Goal: Task Accomplishment & Management: Use online tool/utility

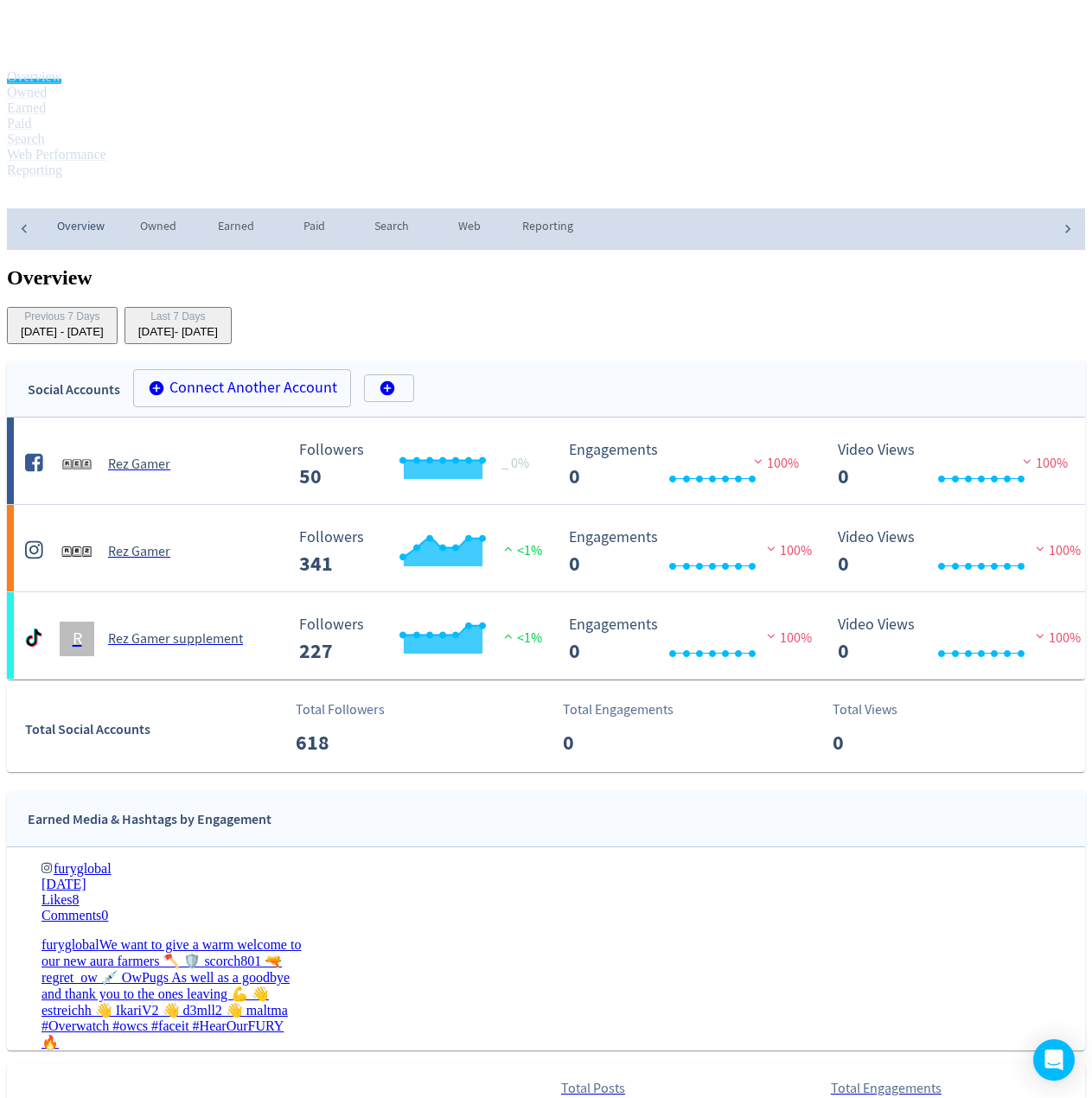
click at [51, 181] on span "REZ" at bounding box center [39, 194] width 25 height 28
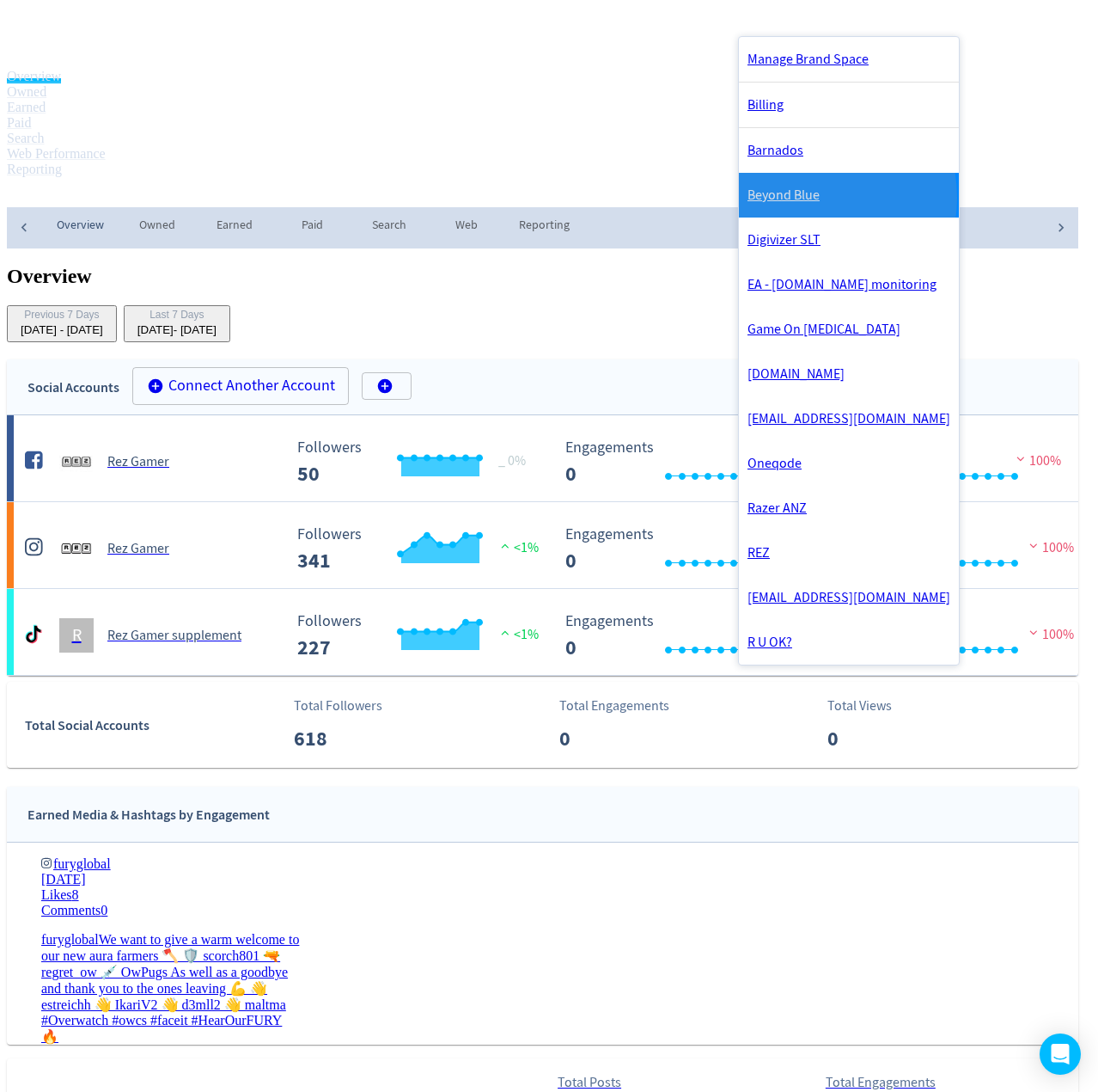
click at [808, 205] on link "Beyond Blue" at bounding box center [849, 195] width 220 height 45
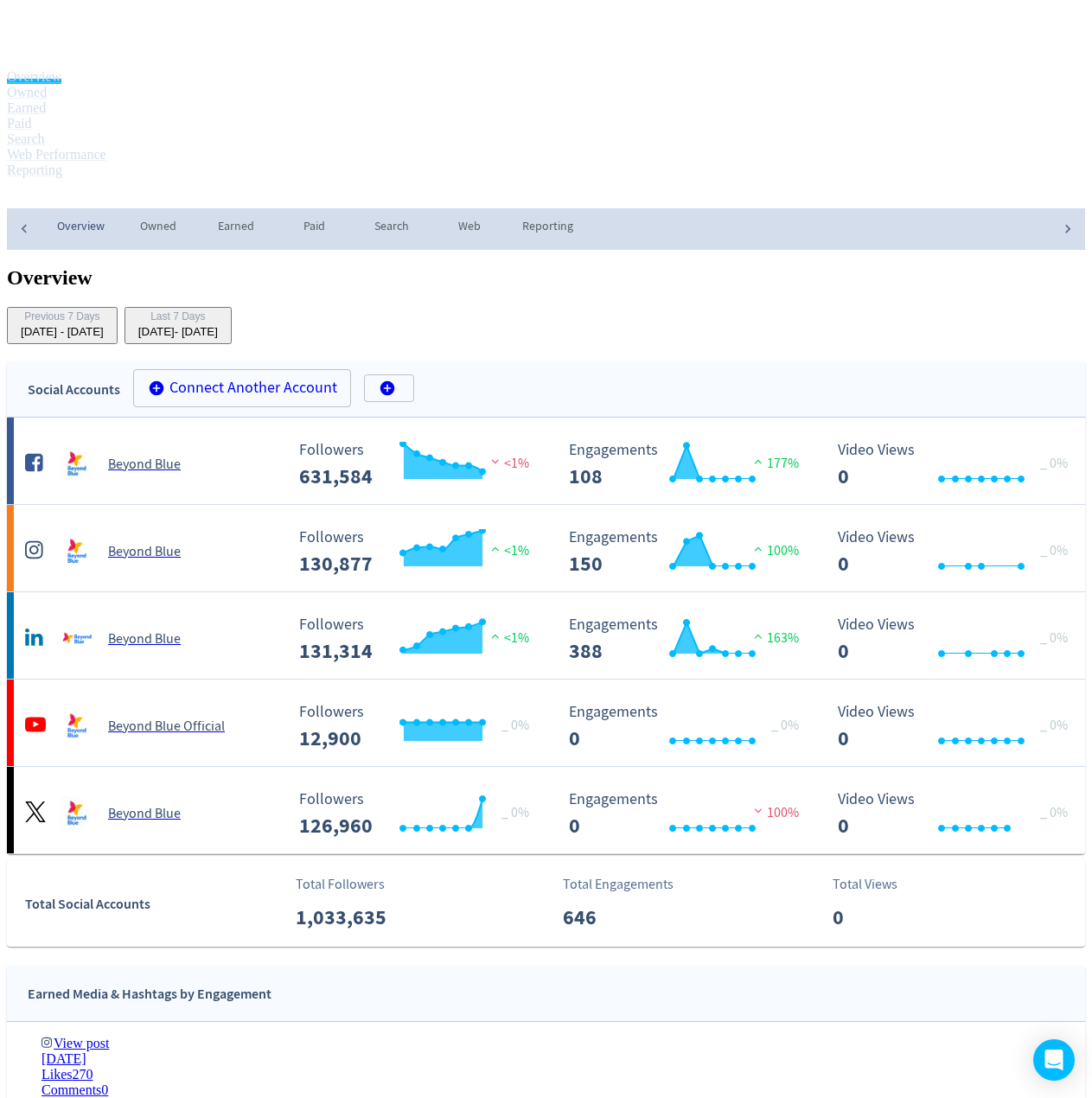
click at [218, 310] on div "Last 7 Days" at bounding box center [178, 317] width 80 height 14
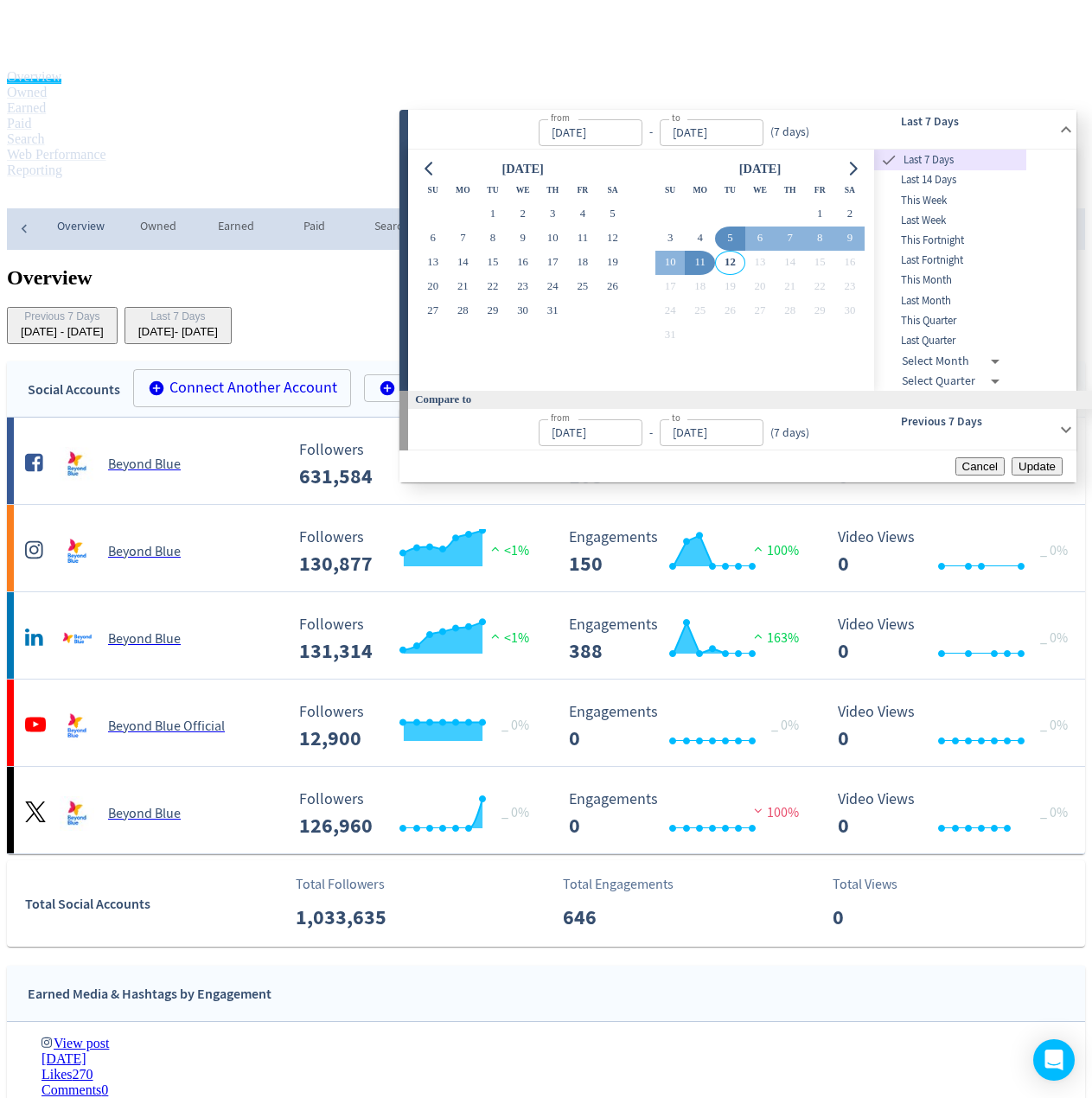
click at [977, 309] on span "Last Month" at bounding box center [950, 301] width 152 height 16
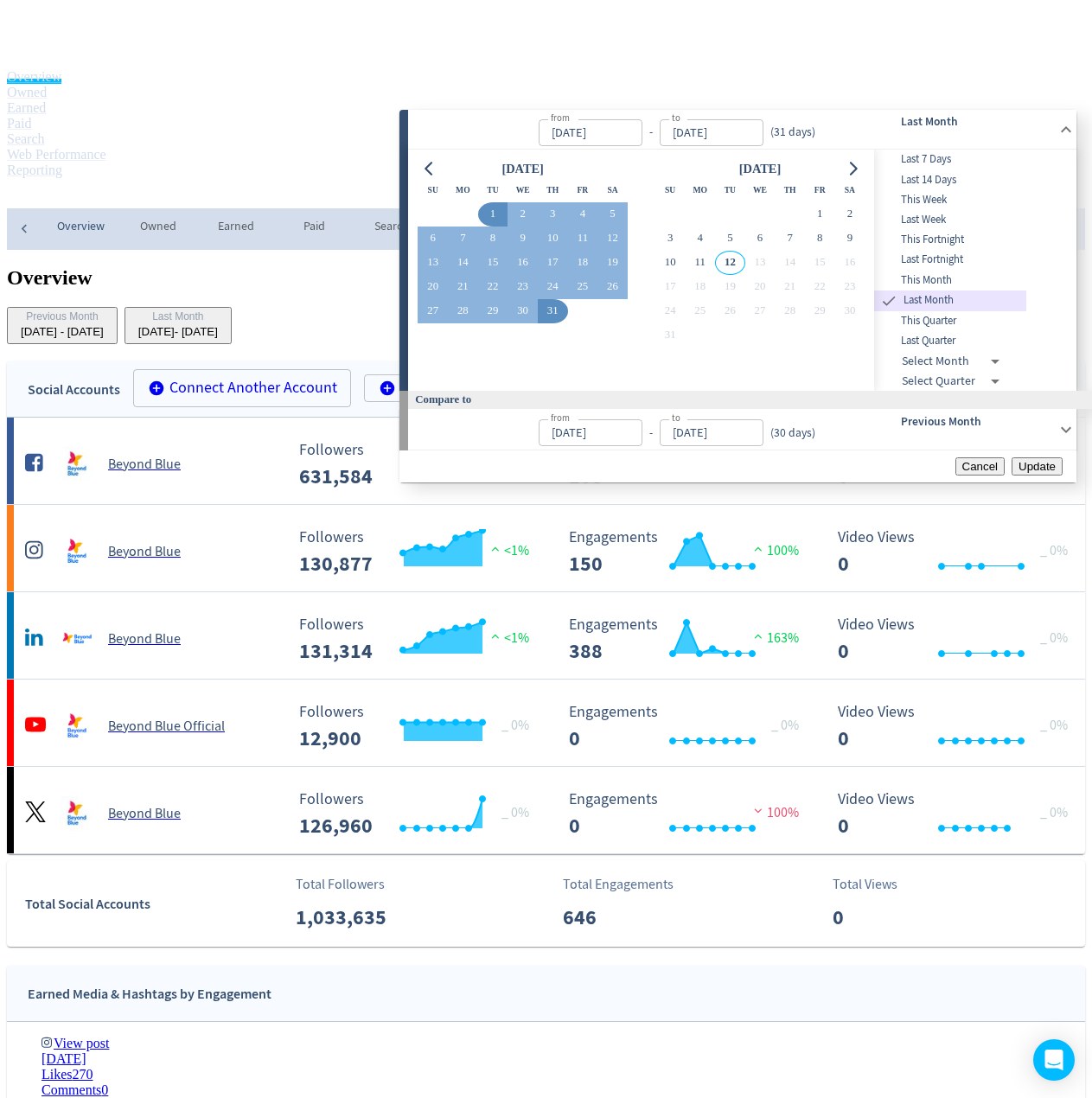
type input "[DATE]"
drag, startPoint x: 1021, startPoint y: 504, endPoint x: 838, endPoint y: 386, distance: 217.7
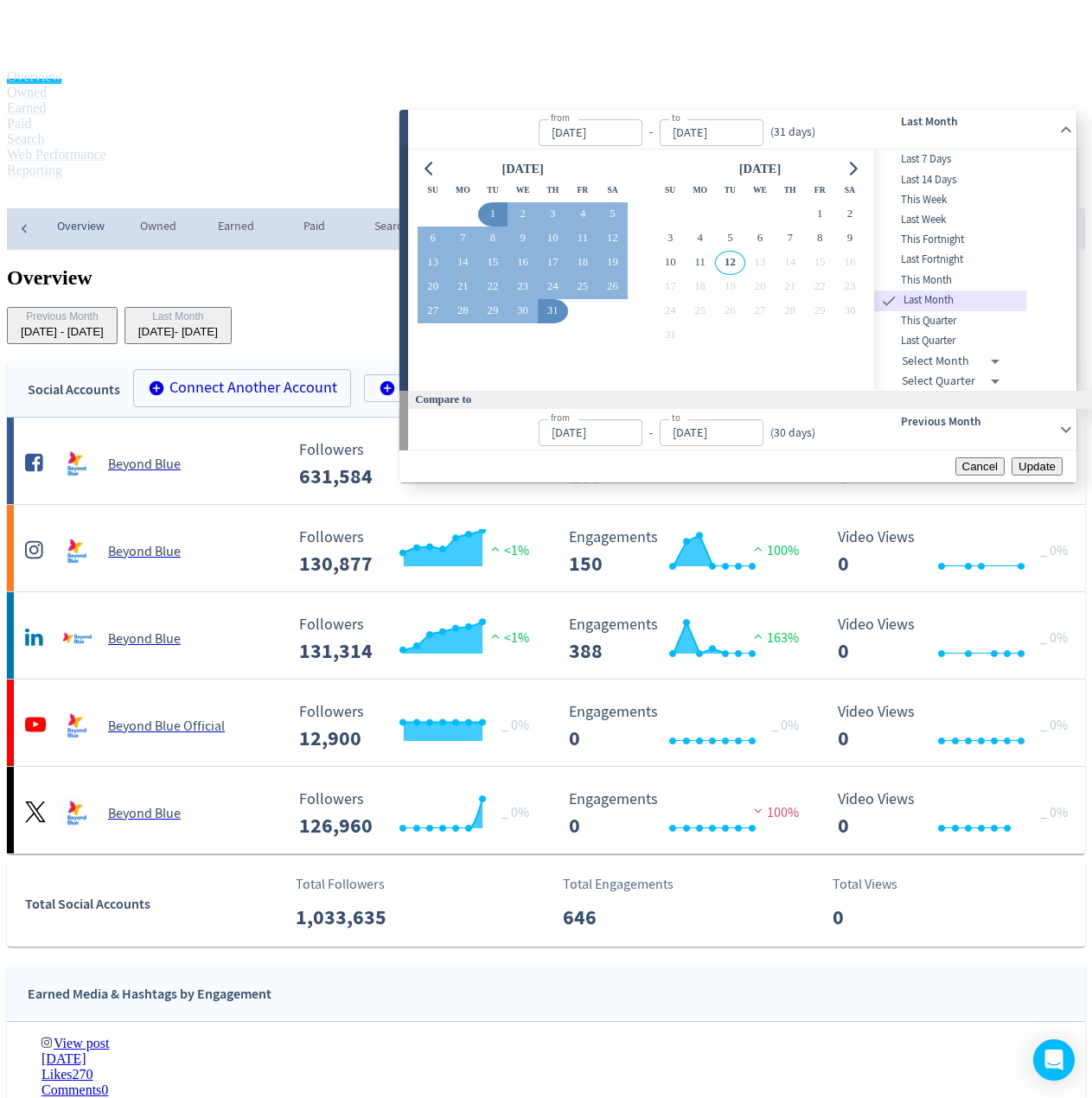
click at [1020, 473] on span "Update" at bounding box center [1037, 466] width 37 height 13
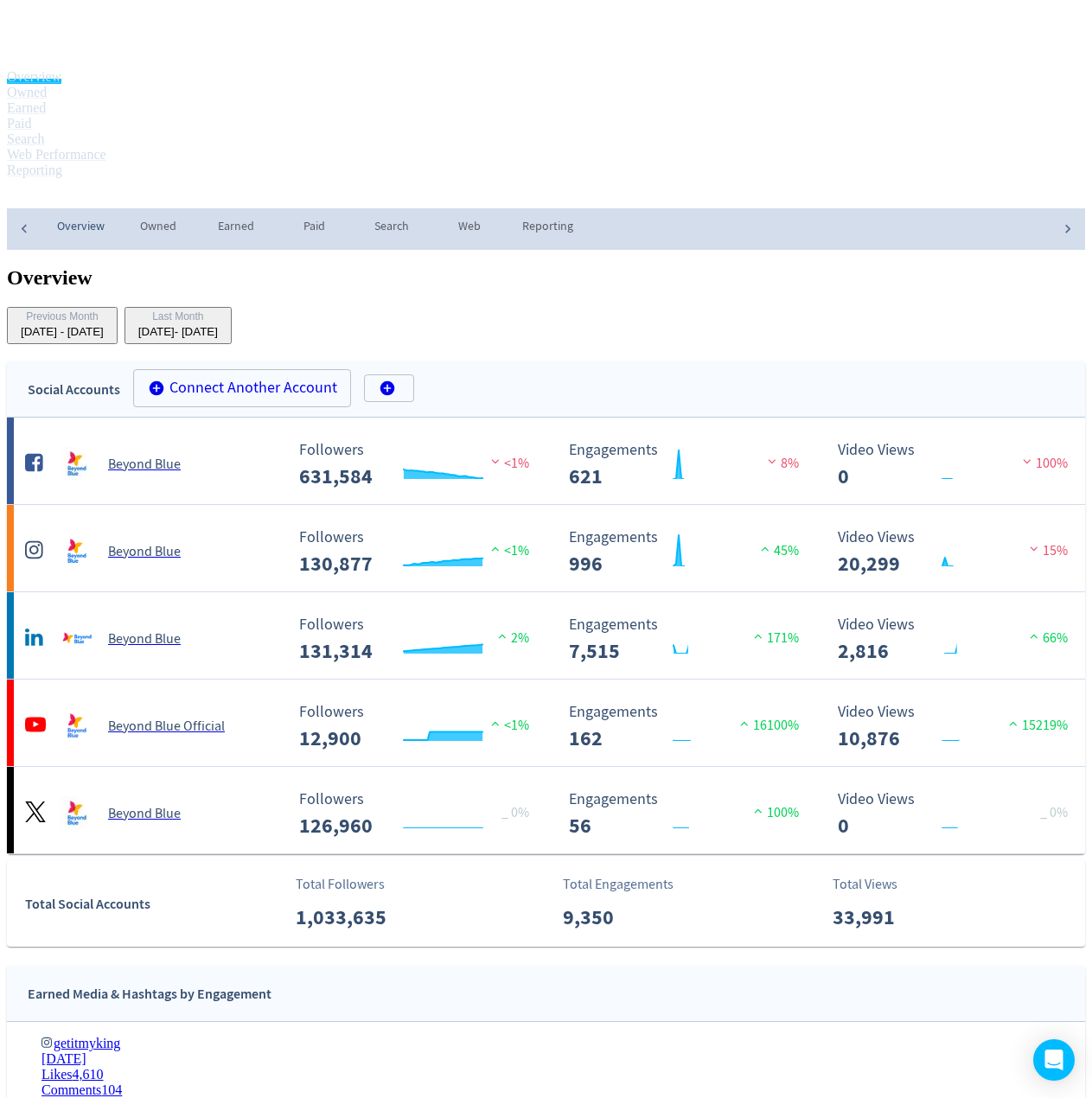
click at [352, 266] on div "Overview Previous Month [DATE] - [DATE] Last Month [DATE] - [DATE]" at bounding box center [546, 305] width 1078 height 78
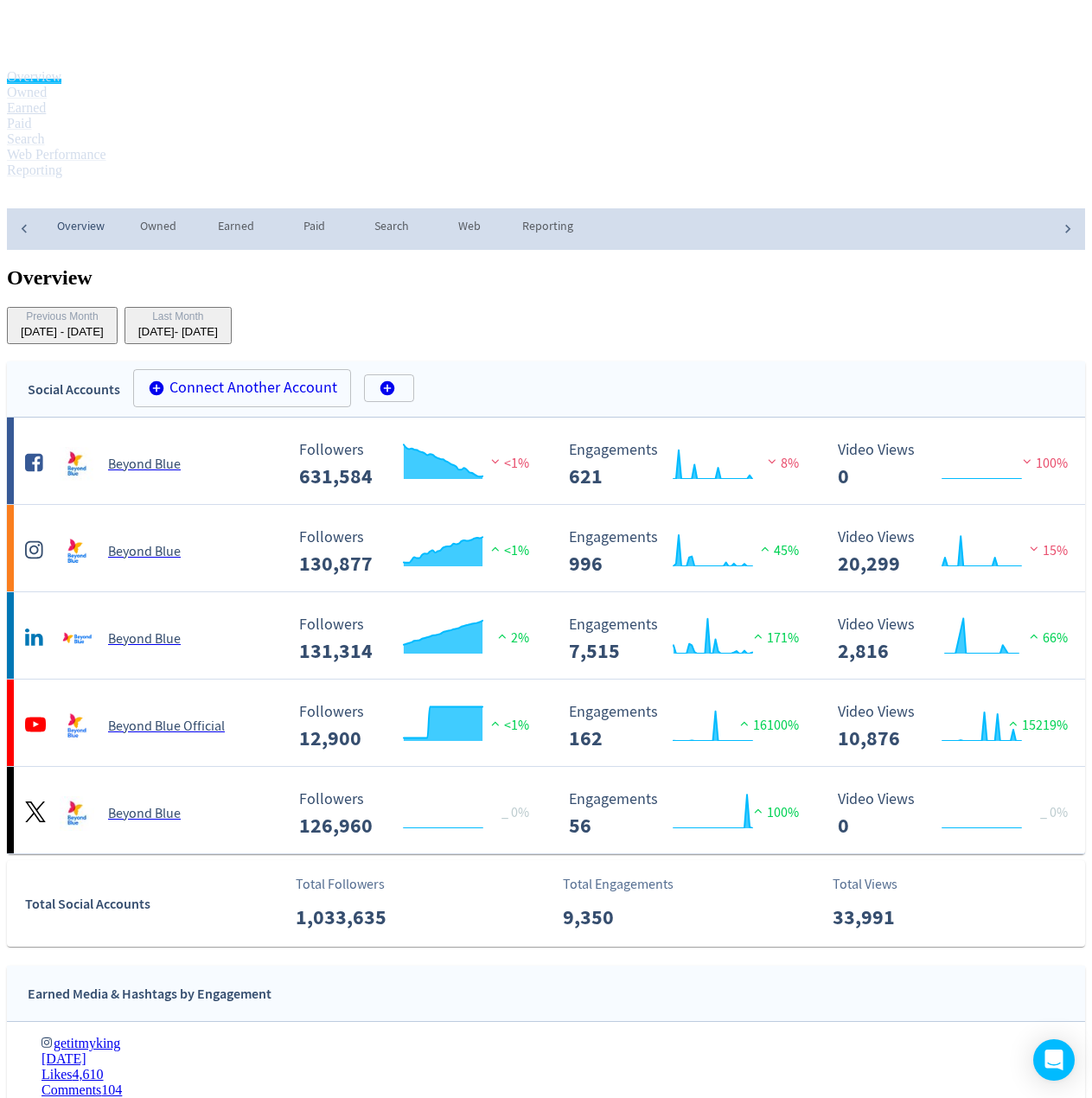
click at [46, 100] on link "Earned" at bounding box center [26, 108] width 39 height 14
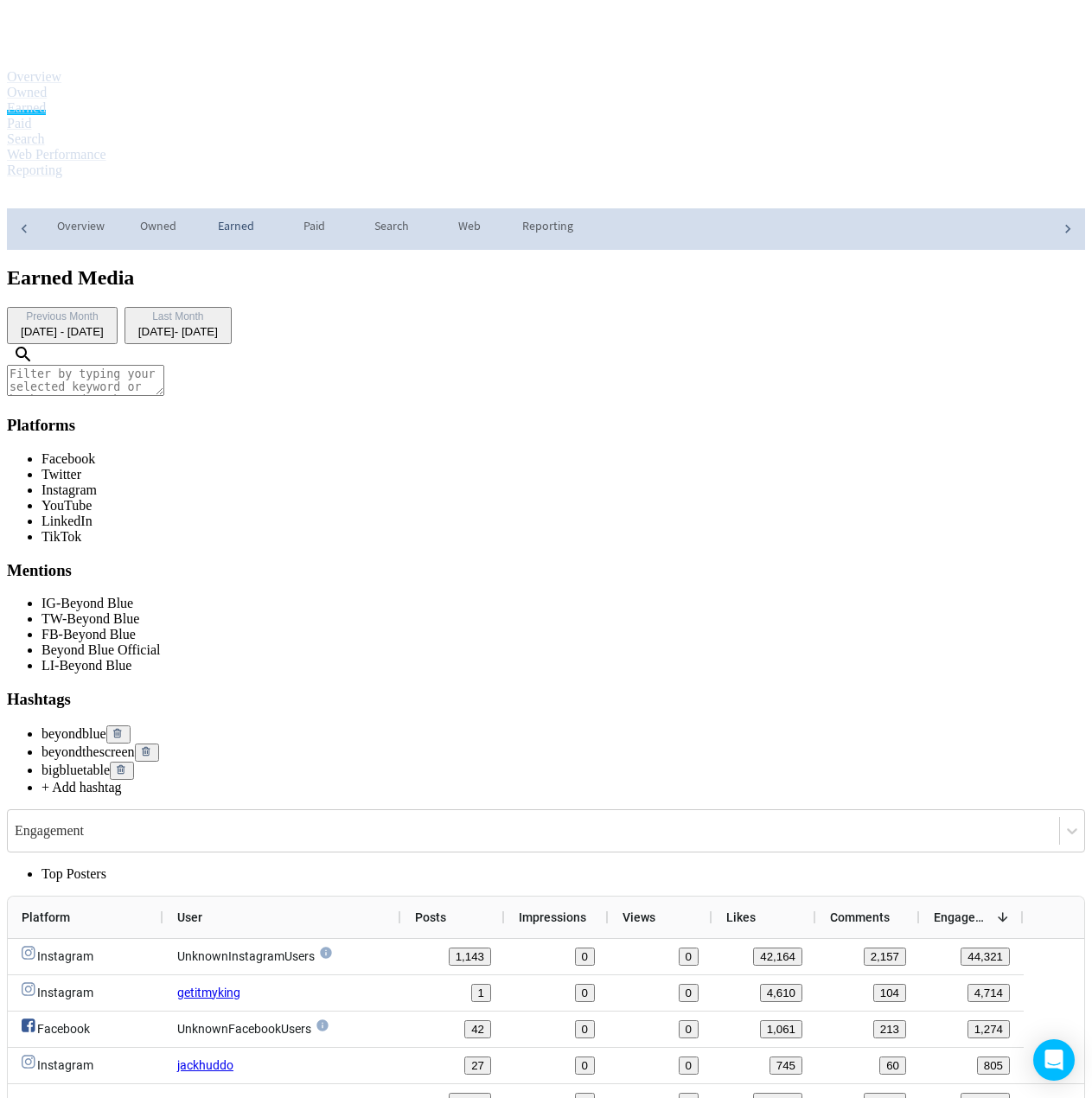
click at [165, 364] on textarea at bounding box center [86, 380] width 157 height 31
click at [122, 780] on span "+ Add hashtag" at bounding box center [81, 787] width 81 height 14
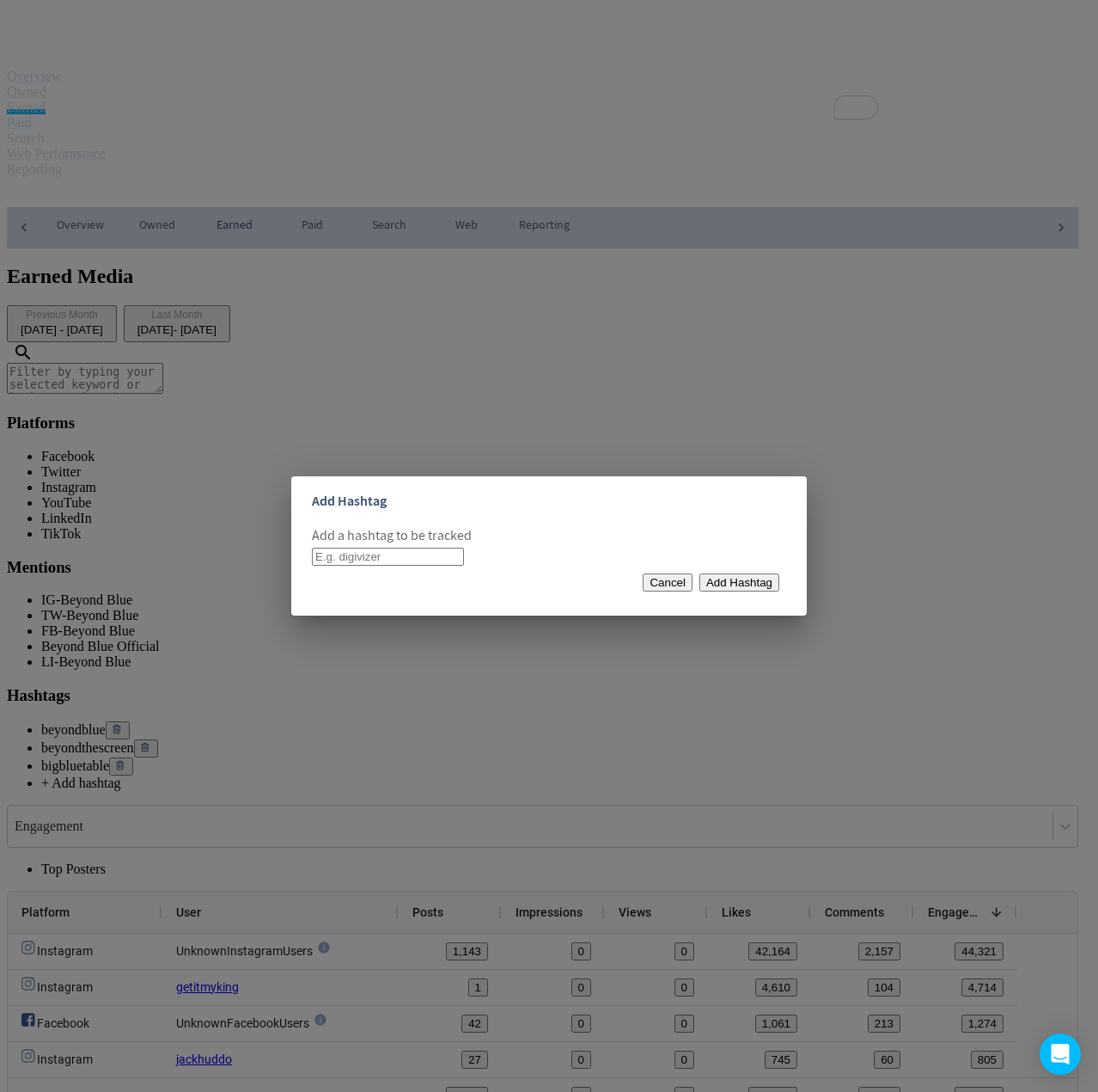
click at [388, 551] on input at bounding box center [388, 557] width 152 height 18
click at [343, 552] on input "peeack4mentalhealth" at bounding box center [388, 557] width 152 height 18
click at [347, 555] on input "peack4mentalhealth" at bounding box center [388, 557] width 152 height 18
click at [461, 550] on input "peak4mentalhealth" at bounding box center [388, 557] width 152 height 18
drag, startPoint x: 460, startPoint y: 556, endPoint x: 321, endPoint y: 559, distance: 139.0
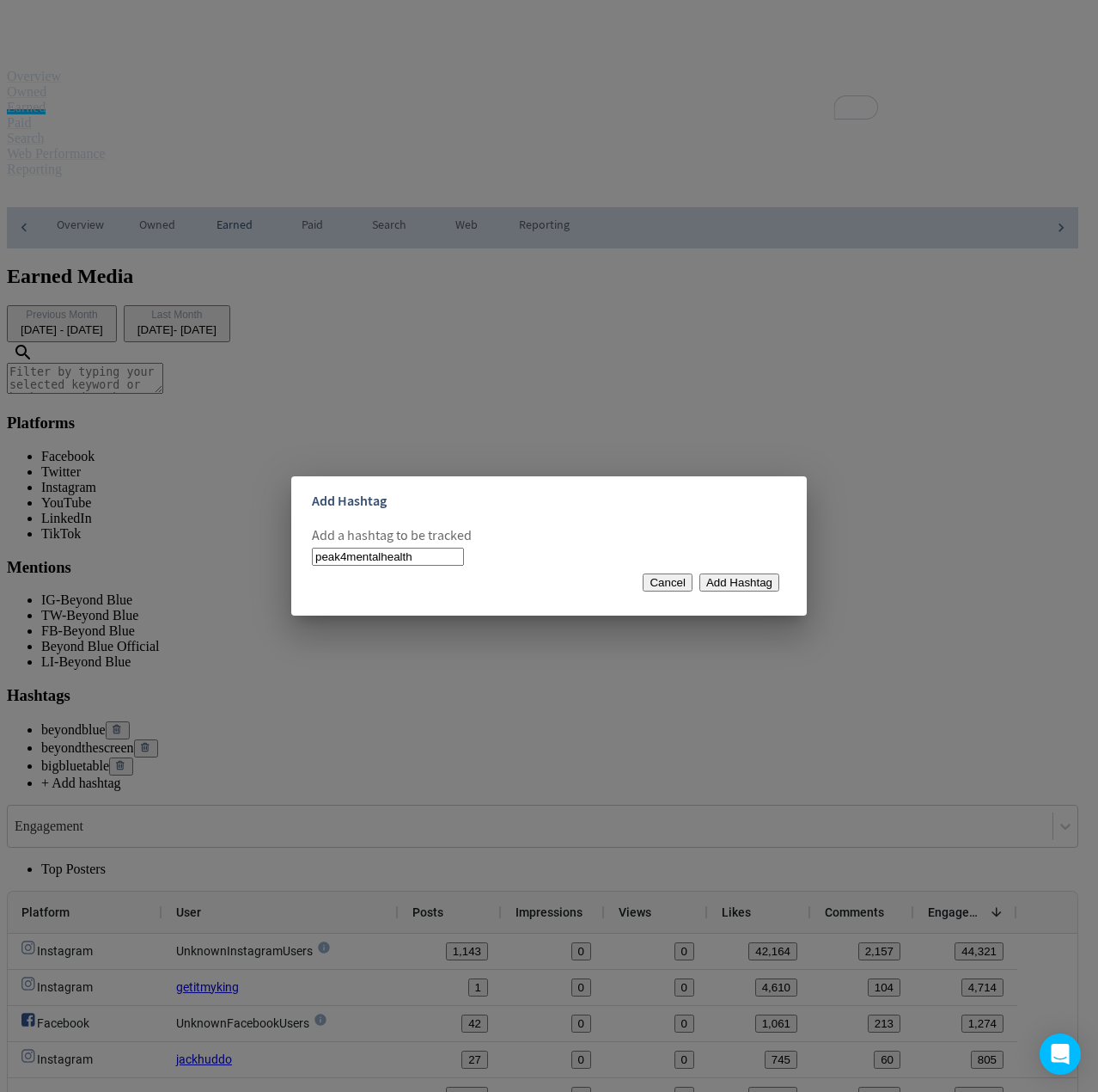
click at [321, 559] on input "peak4mentalhealth" at bounding box center [388, 557] width 152 height 18
type input "peak4mentalhealth"
click at [464, 548] on input "peak4mentalhealth" at bounding box center [388, 557] width 152 height 18
click at [464, 550] on input "peak4mentalhealth" at bounding box center [388, 557] width 152 height 18
click at [464, 555] on input "peak4mentalhealth" at bounding box center [388, 557] width 152 height 18
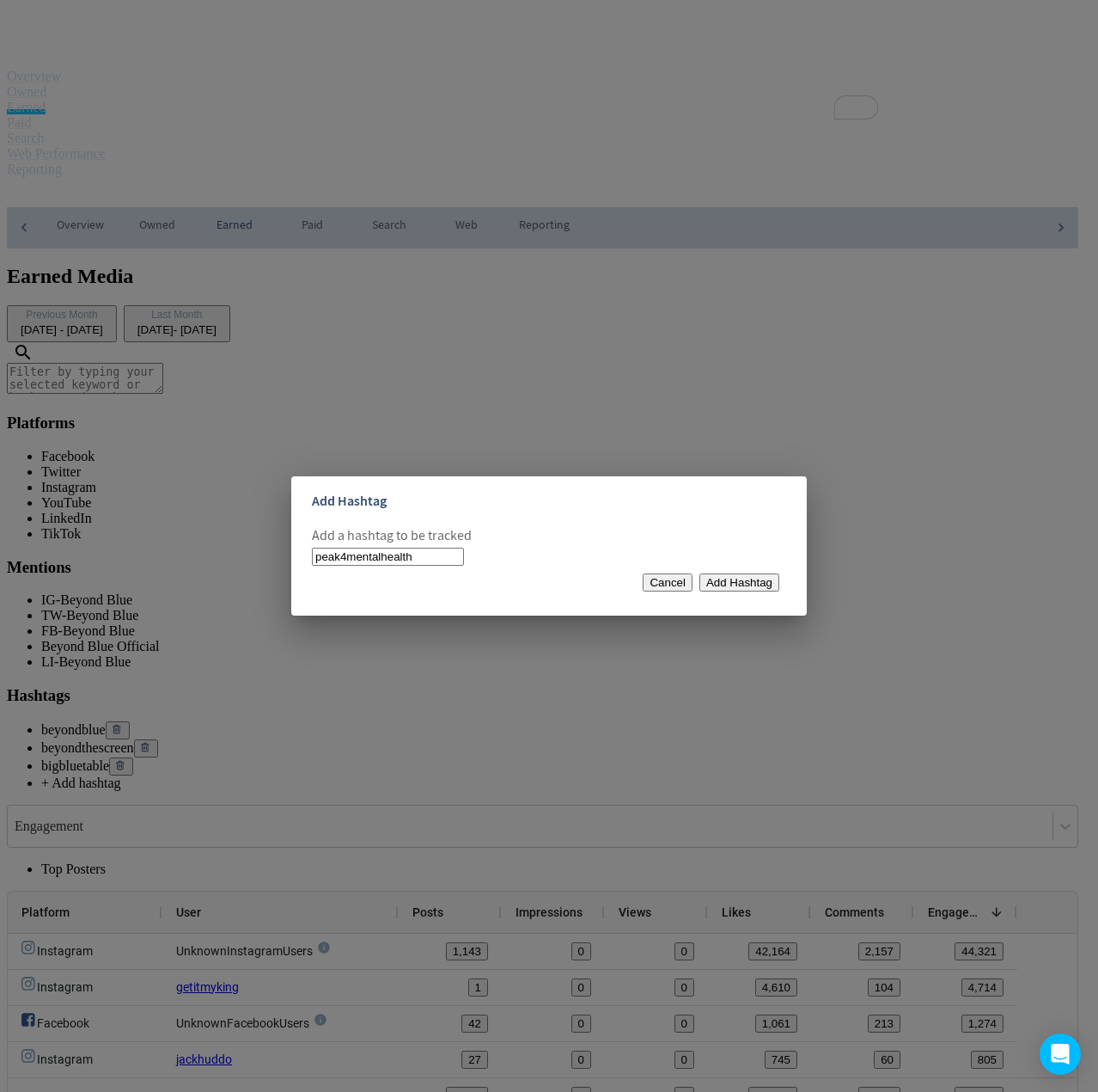
click at [713, 588] on span "Add Hashtag" at bounding box center [740, 582] width 67 height 13
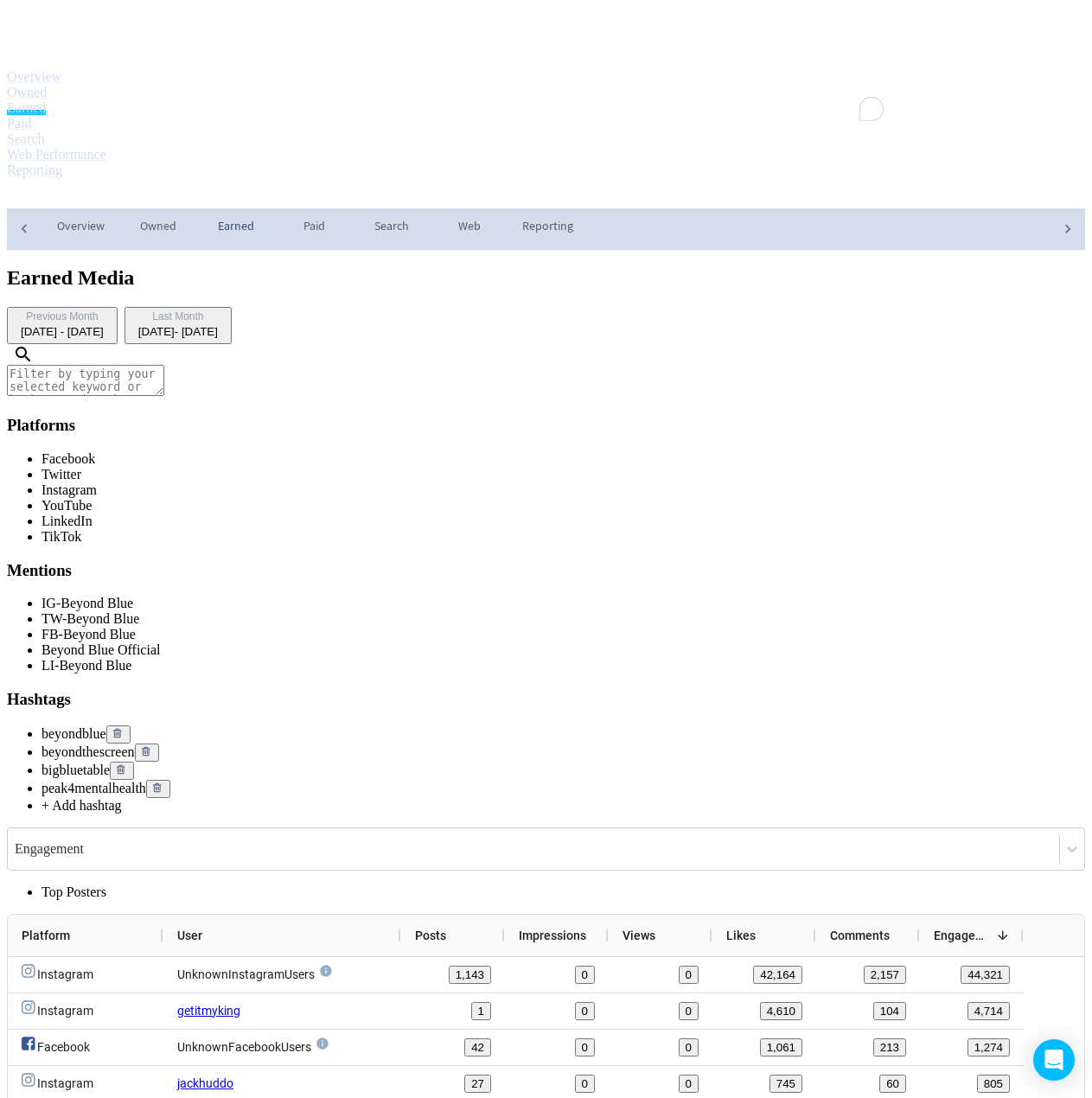
click at [165, 364] on textarea "To enrich screen reader interactions, please activate Accessibility in Grammarl…" at bounding box center [86, 380] width 157 height 31
drag, startPoint x: 289, startPoint y: 155, endPoint x: 283, endPoint y: 147, distance: 10.0
click at [165, 364] on textarea "To enrich screen reader interactions, please activate Accessibility in Grammarl…" at bounding box center [86, 380] width 157 height 31
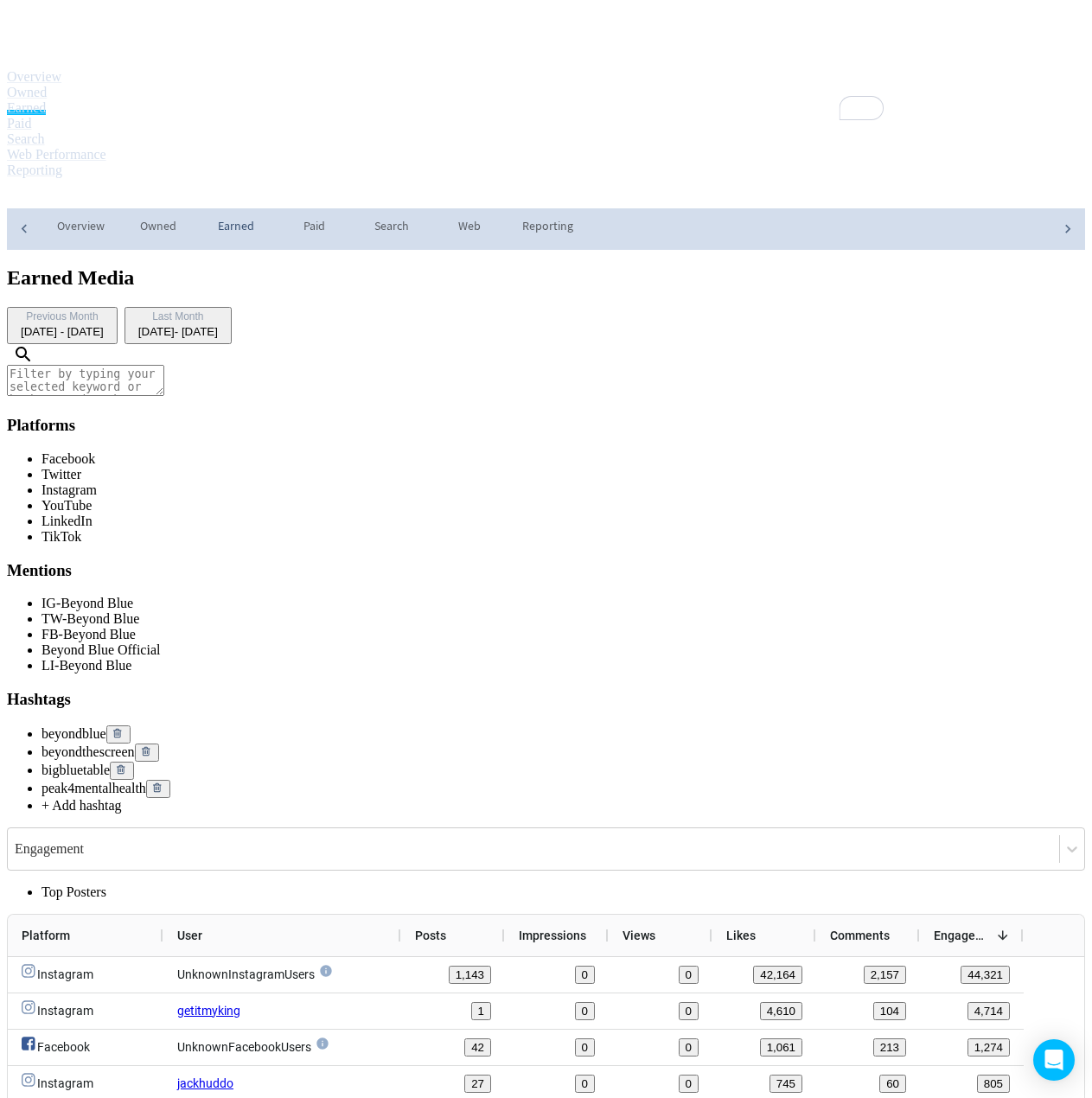
click at [165, 364] on textarea "To enrich screen reader interactions, please activate Accessibility in Grammarl…" at bounding box center [86, 380] width 157 height 31
click at [147, 781] on span "peak4mentalhealth" at bounding box center [94, 788] width 105 height 14
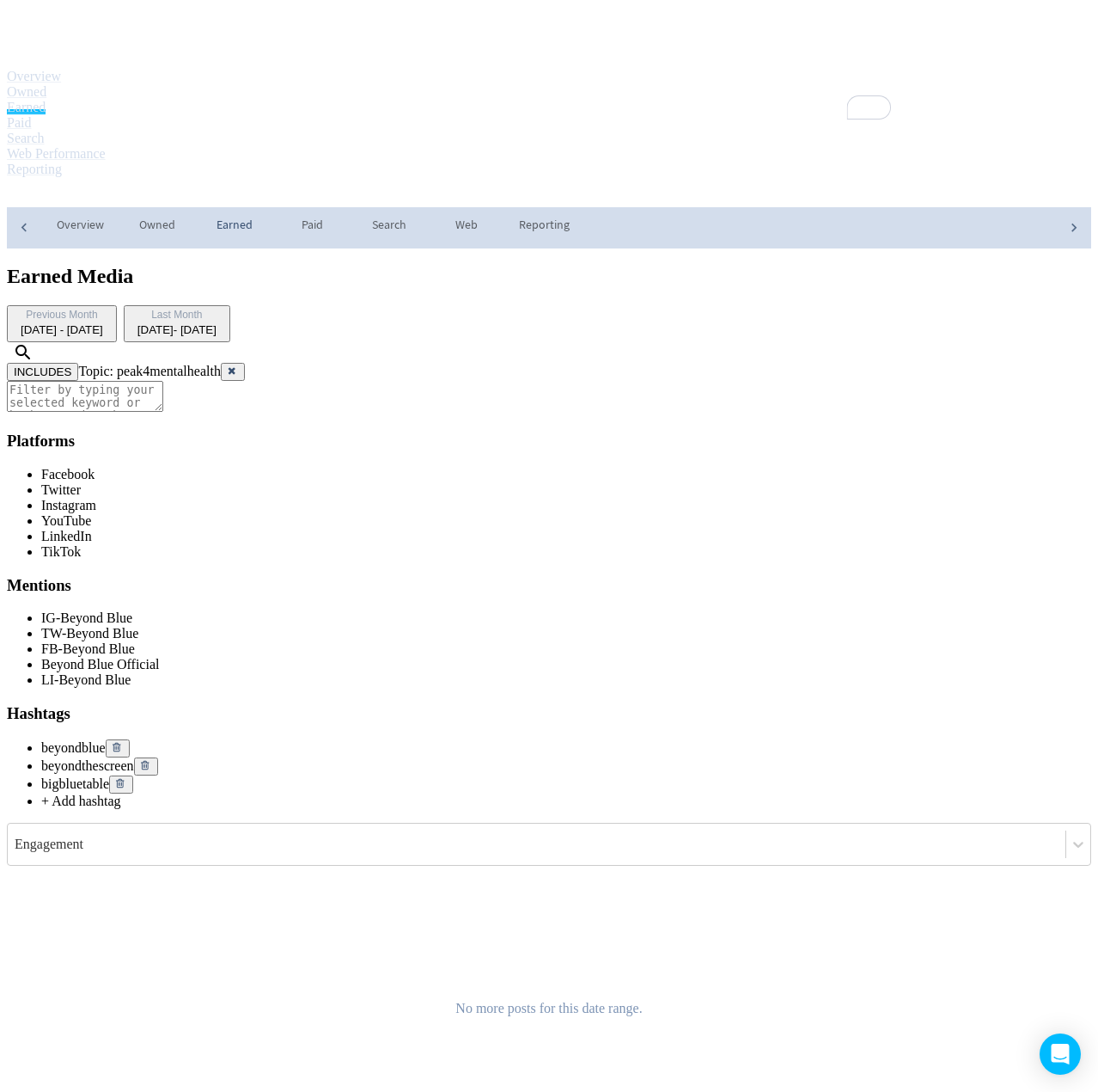
click at [217, 323] on div "[DATE] - [DATE]" at bounding box center [177, 329] width 79 height 13
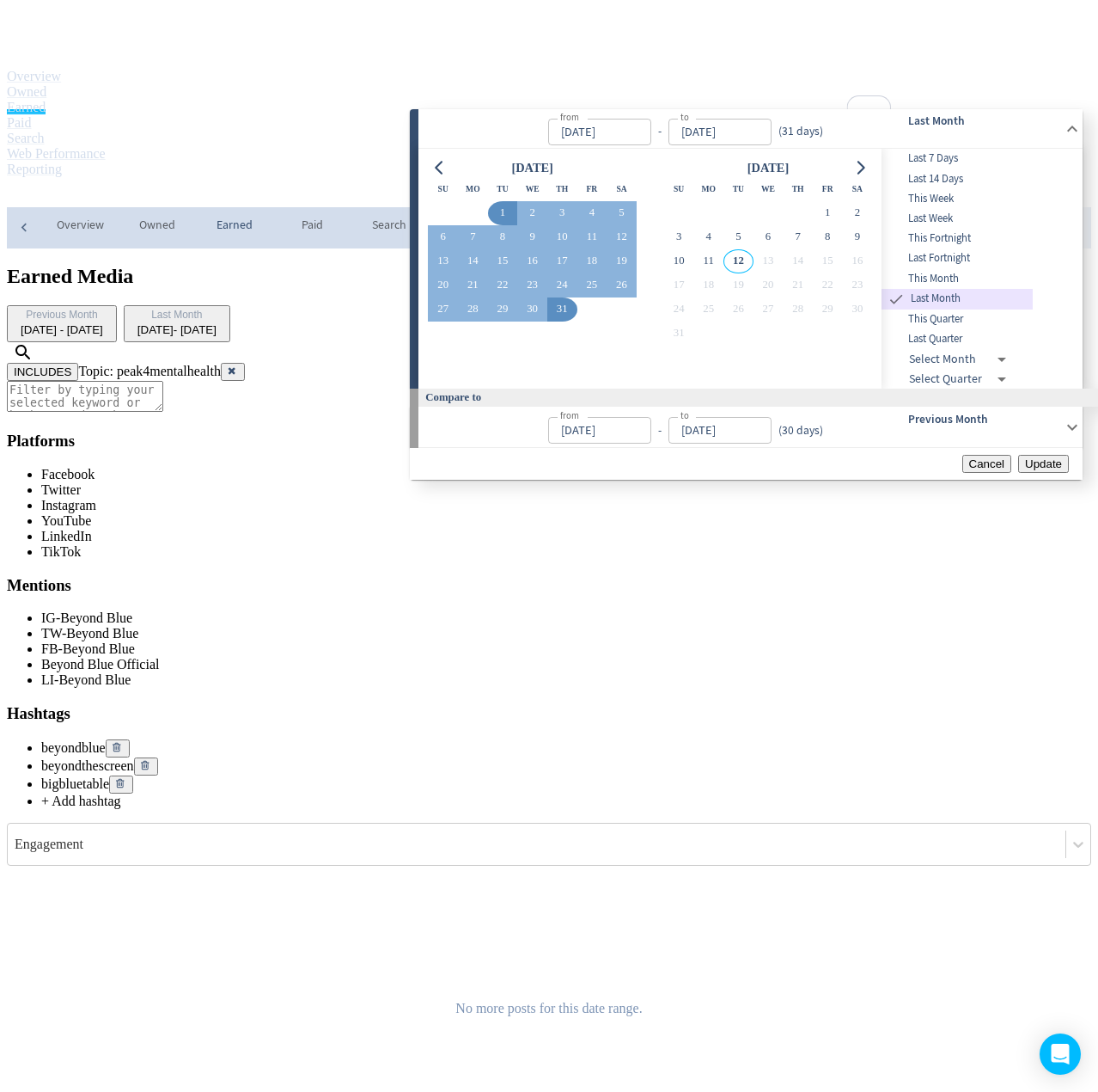
click at [984, 327] on span "This Quarter" at bounding box center [958, 319] width 151 height 16
type input "[DATE]"
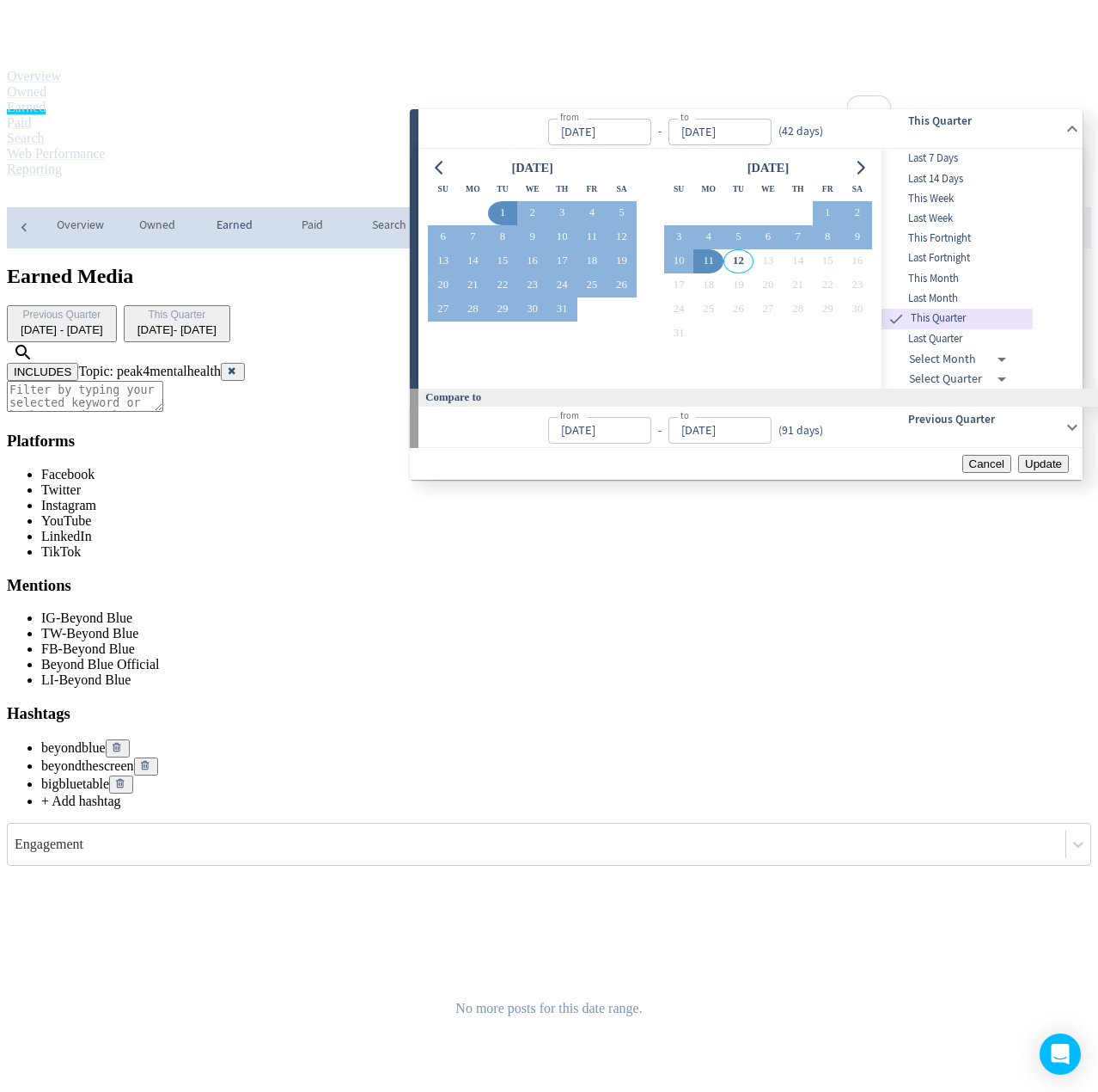
click at [1031, 470] on span "Update" at bounding box center [1043, 463] width 37 height 13
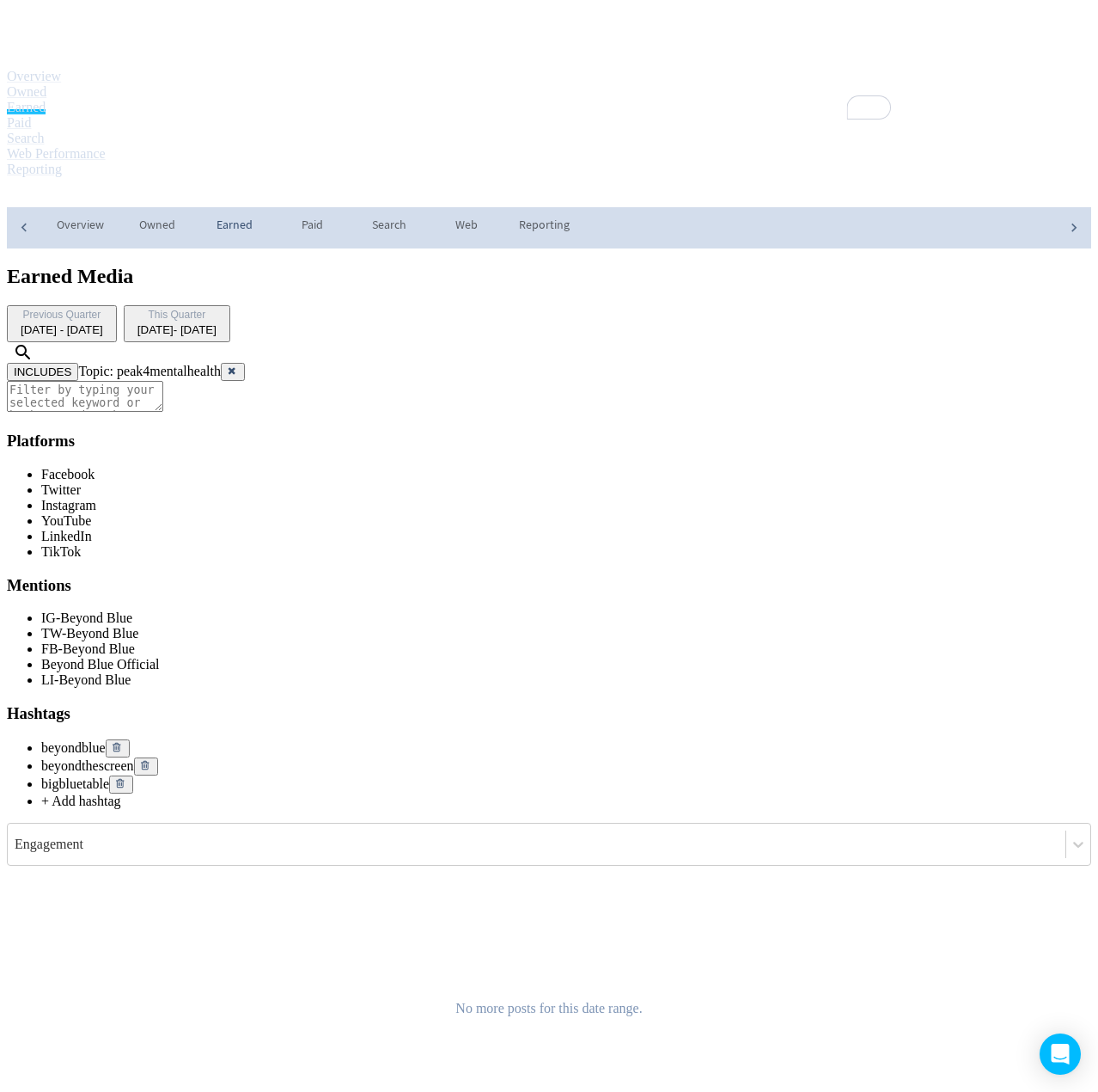
click at [245, 363] on button at bounding box center [233, 371] width 24 height 18
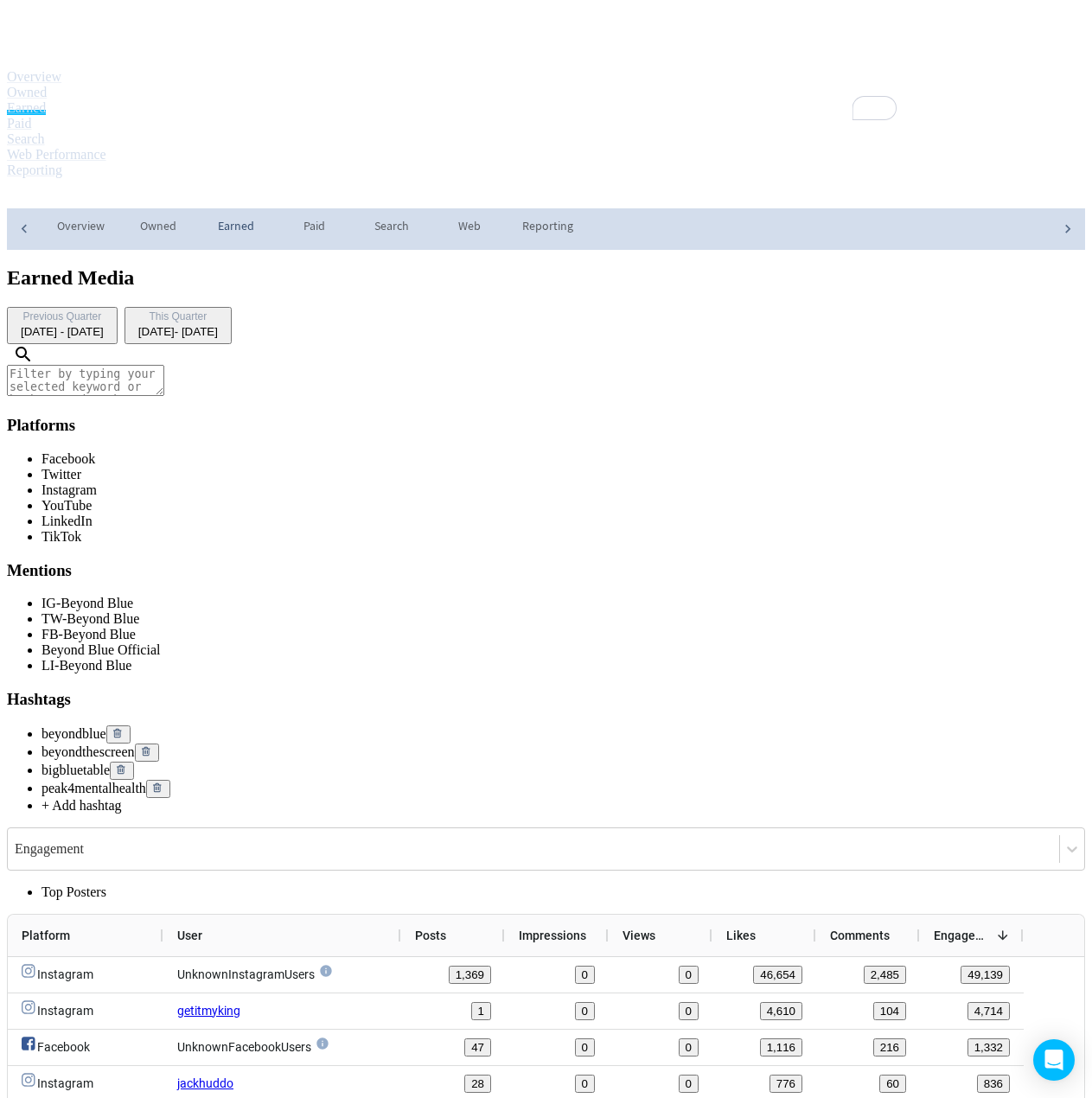
click at [89, 7] on div "Digivizer Logo [PERSON_NAME] Logo" at bounding box center [546, 38] width 1078 height 62
